Goal: Navigation & Orientation: Find specific page/section

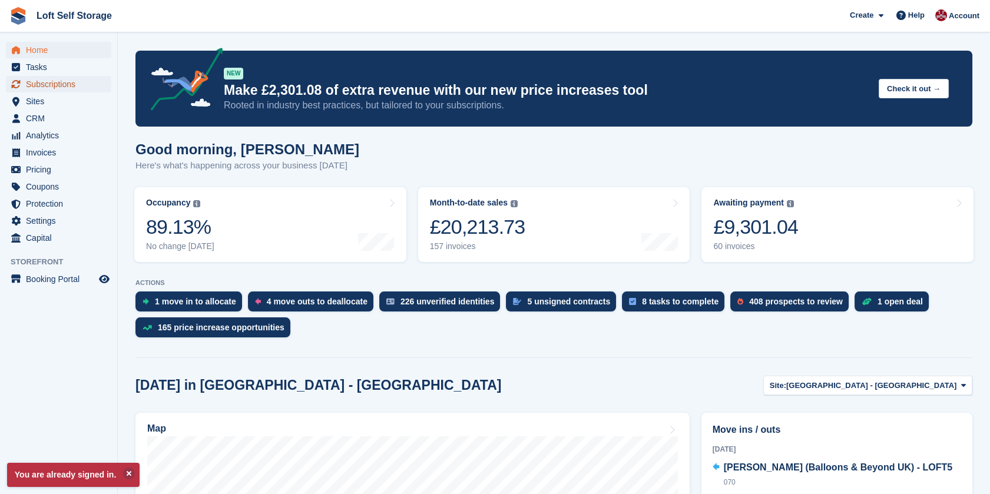
click at [71, 85] on span "Subscriptions" at bounding box center [61, 84] width 71 height 16
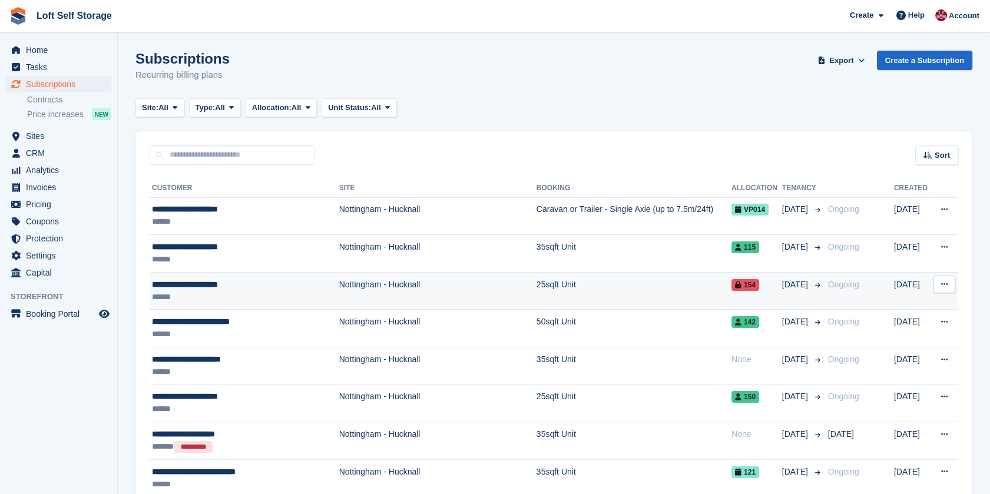
click at [188, 288] on div "**********" at bounding box center [237, 284] width 170 height 12
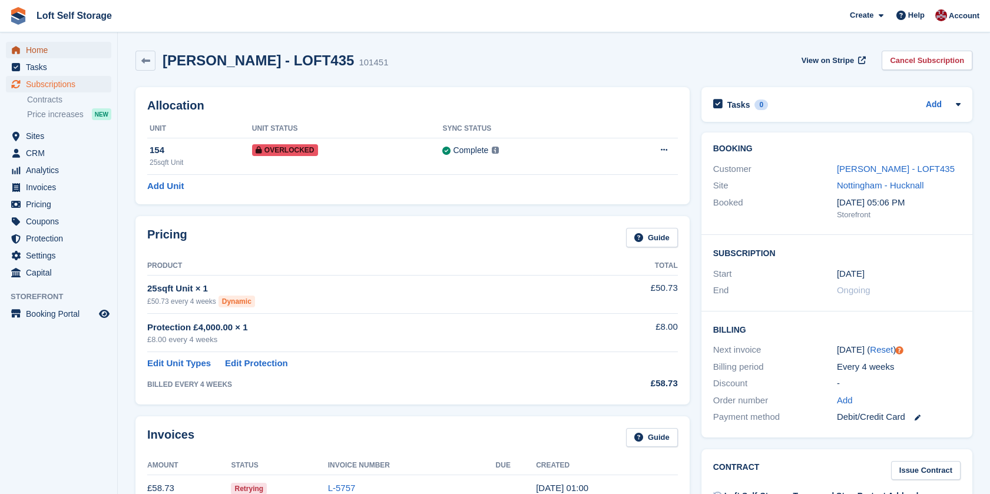
click at [38, 49] on span "Home" at bounding box center [61, 50] width 71 height 16
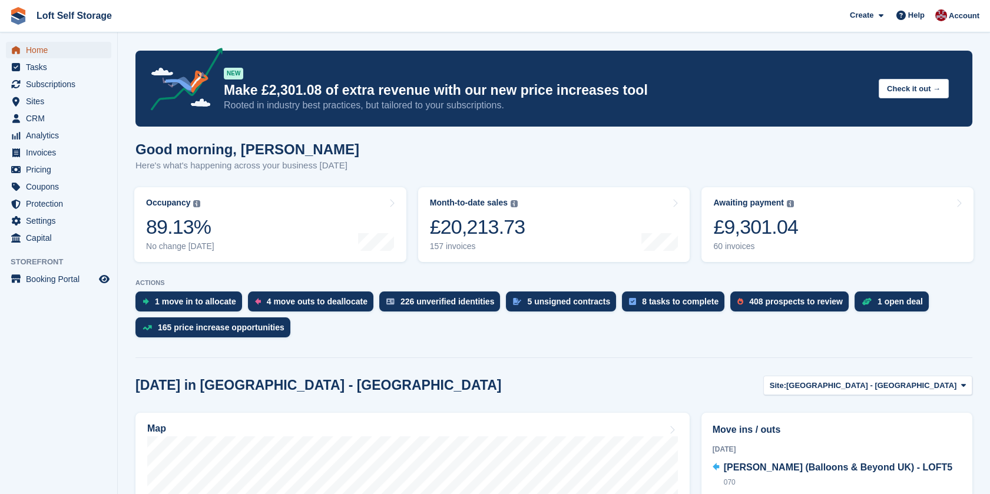
click at [47, 53] on span "Home" at bounding box center [61, 50] width 71 height 16
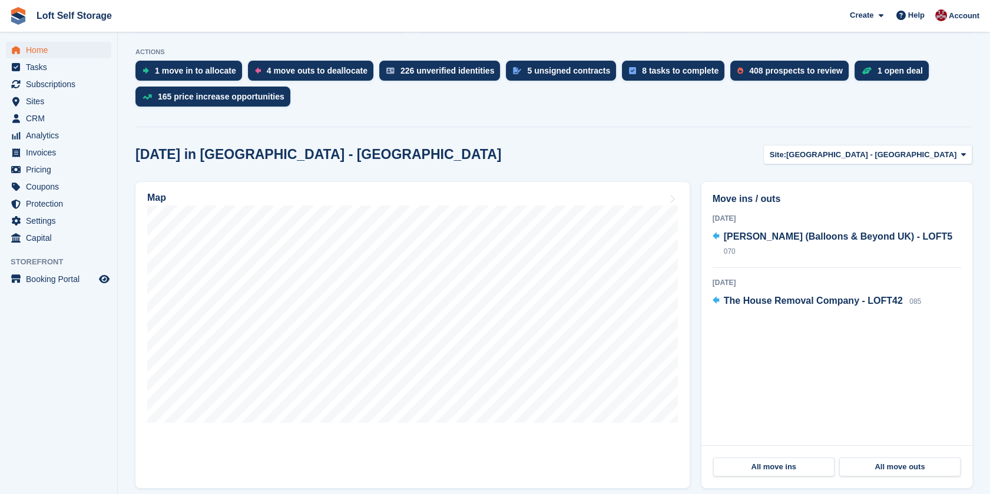
scroll to position [261, 0]
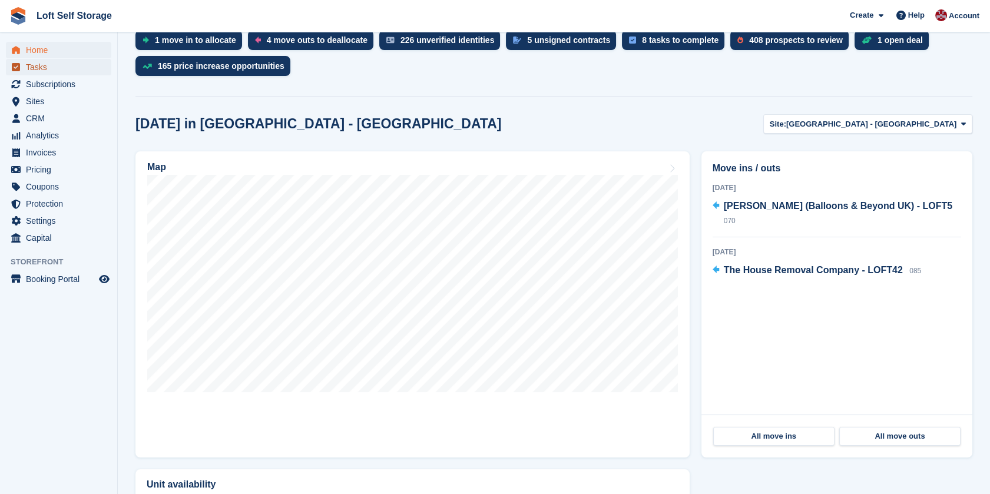
click at [45, 67] on span "Tasks" at bounding box center [61, 67] width 71 height 16
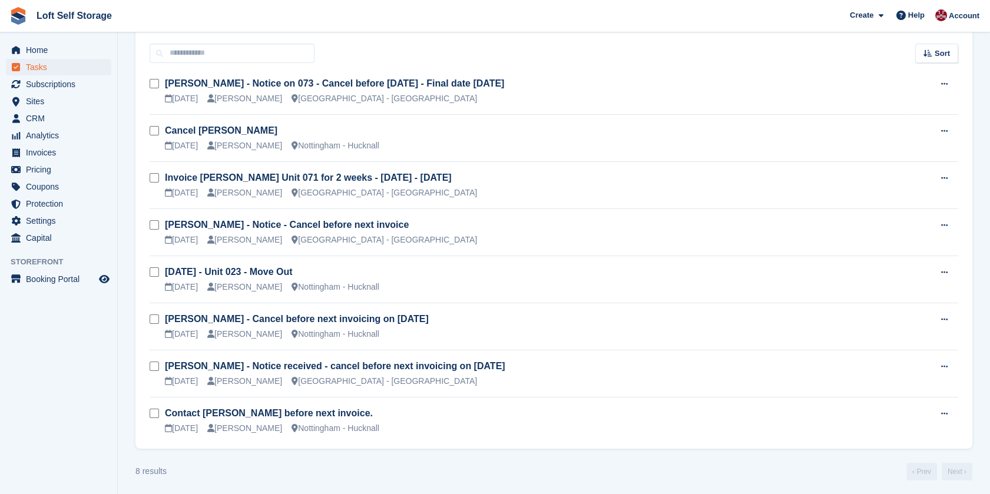
scroll to position [102, 0]
